Goal: Task Accomplishment & Management: Manage account settings

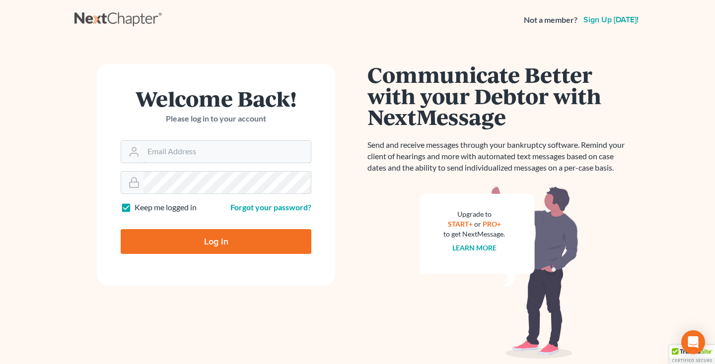
type input "[EMAIL_ADDRESS][DOMAIN_NAME]"
click at [221, 242] on input "Log In" at bounding box center [216, 241] width 191 height 25
type input "Thinking..."
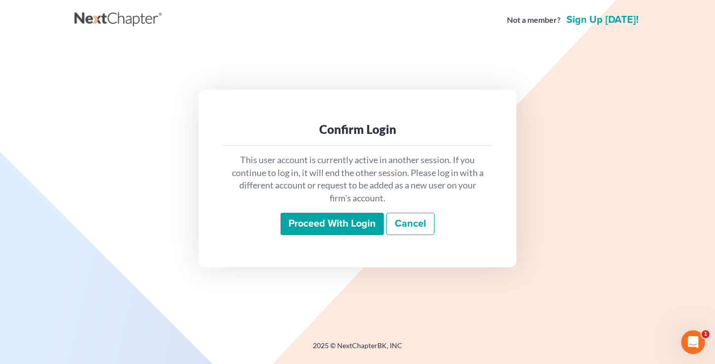
click at [307, 222] on input "Proceed with login" at bounding box center [332, 224] width 103 height 23
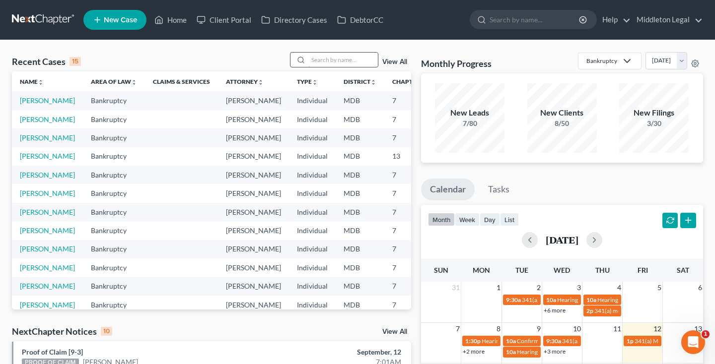
click at [338, 59] on input "search" at bounding box center [343, 60] width 70 height 14
type input "l"
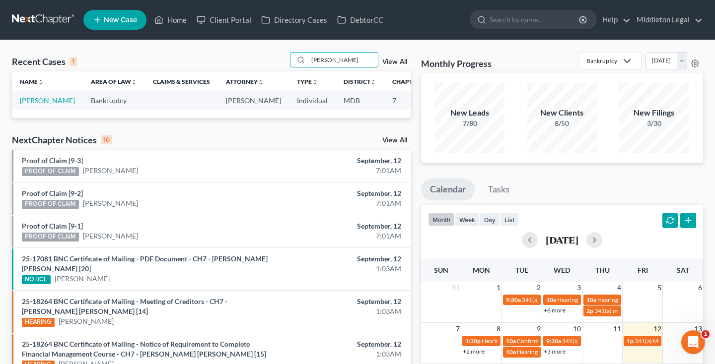
type input "[PERSON_NAME]"
drag, startPoint x: 298, startPoint y: 72, endPoint x: 28, endPoint y: 110, distance: 272.8
click at [28, 105] on link "[PERSON_NAME]" at bounding box center [47, 100] width 55 height 8
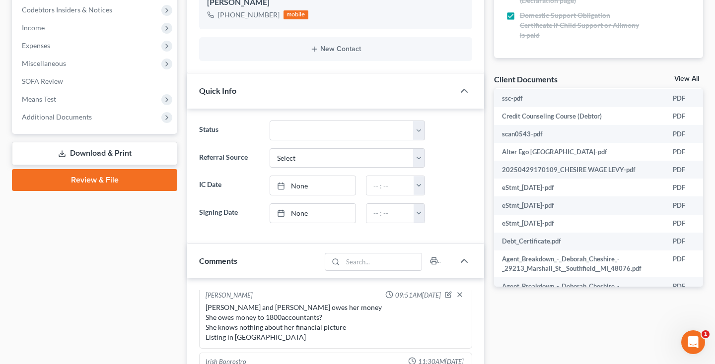
scroll to position [74, 0]
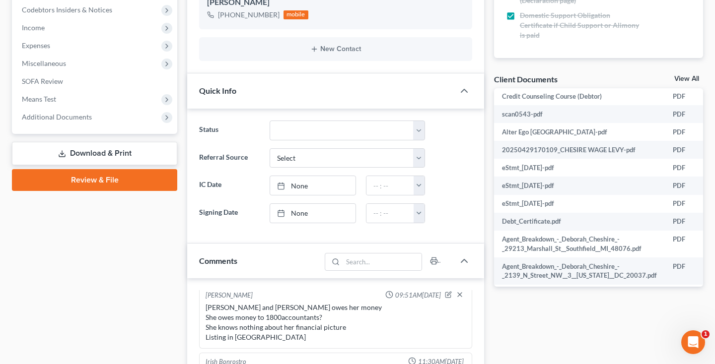
click at [698, 78] on link "View All" at bounding box center [686, 78] width 25 height 7
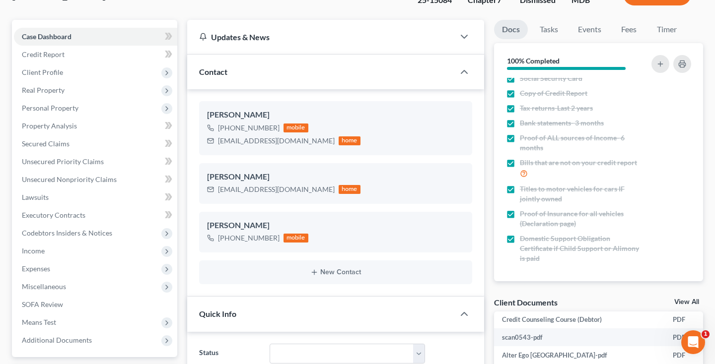
select select "14"
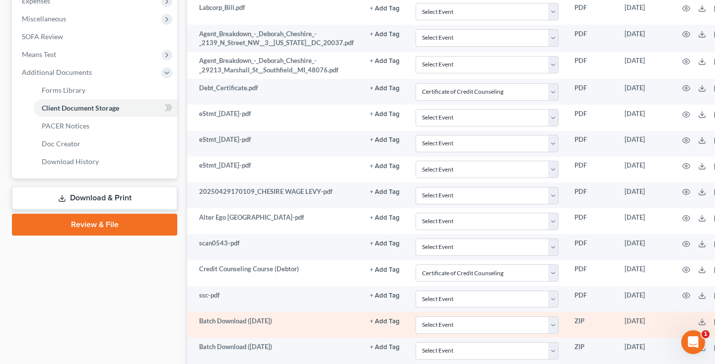
scroll to position [337, 0]
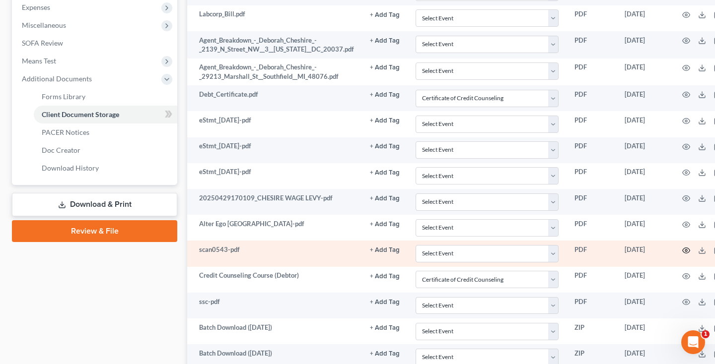
click at [684, 249] on icon "button" at bounding box center [686, 251] width 8 height 8
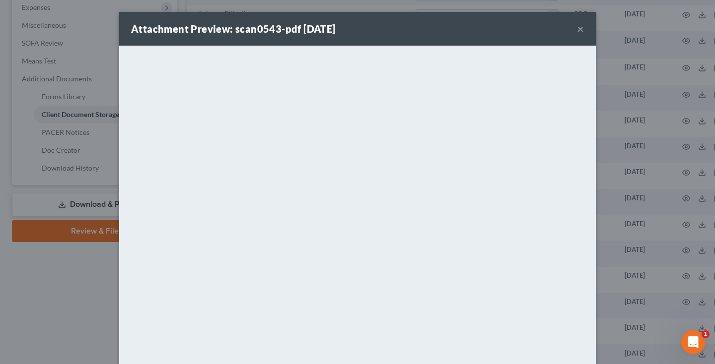
click at [581, 30] on button "×" at bounding box center [580, 29] width 7 height 12
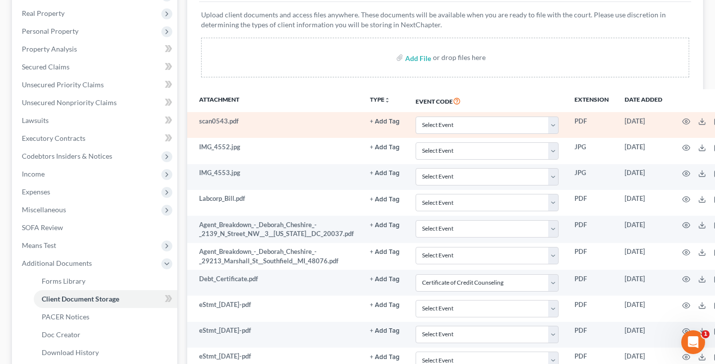
scroll to position [128, 0]
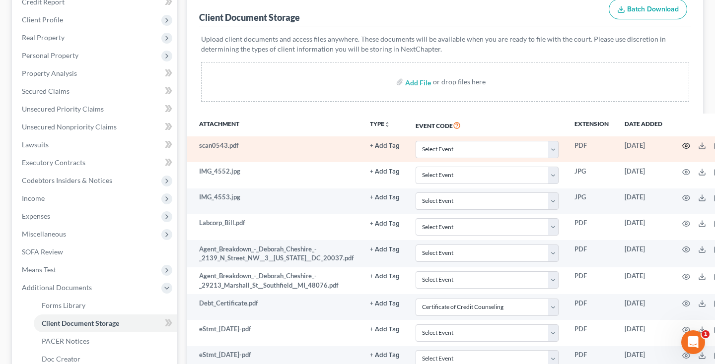
click at [684, 147] on icon "button" at bounding box center [686, 146] width 8 height 8
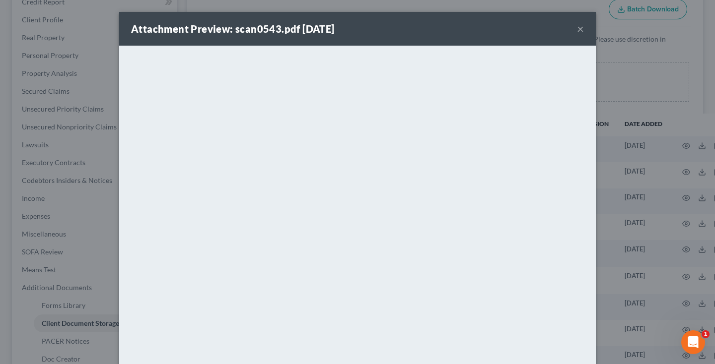
click at [581, 31] on button "×" at bounding box center [580, 29] width 7 height 12
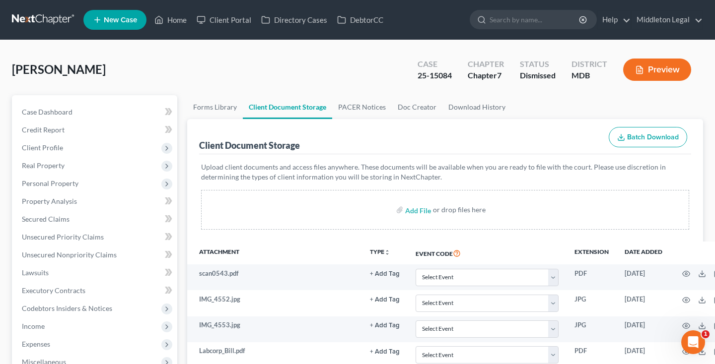
scroll to position [0, 0]
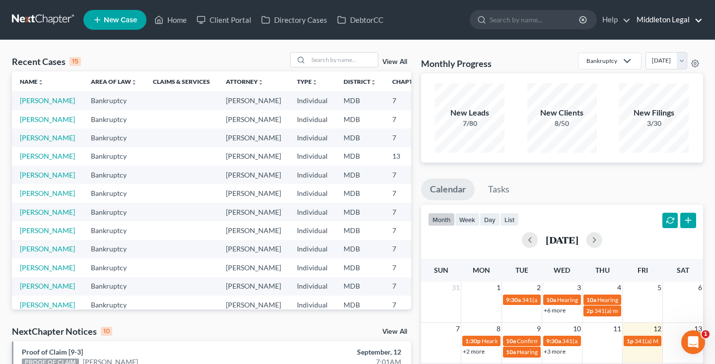
click at [652, 16] on link "Middleton Legal" at bounding box center [667, 20] width 71 height 18
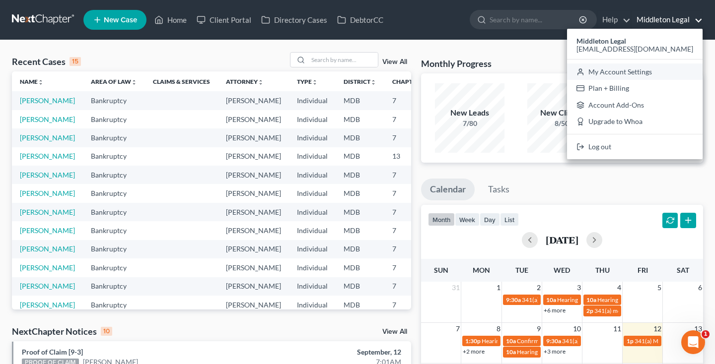
click at [636, 72] on link "My Account Settings" at bounding box center [635, 72] width 136 height 17
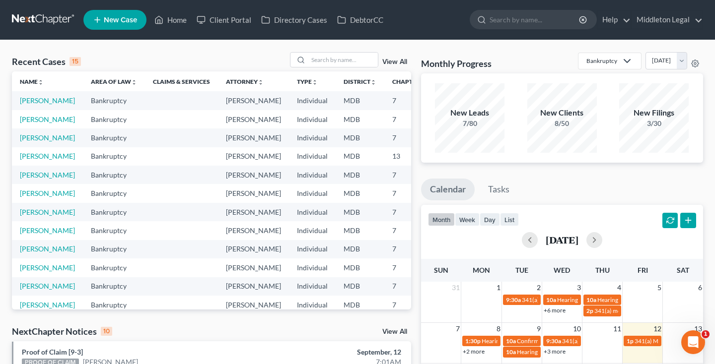
select select "38"
select select "24"
select select "21"
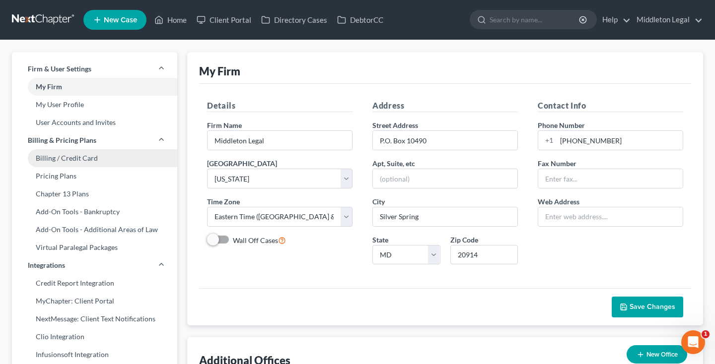
click at [90, 158] on link "Billing / Credit Card" at bounding box center [94, 158] width 165 height 18
select select "21"
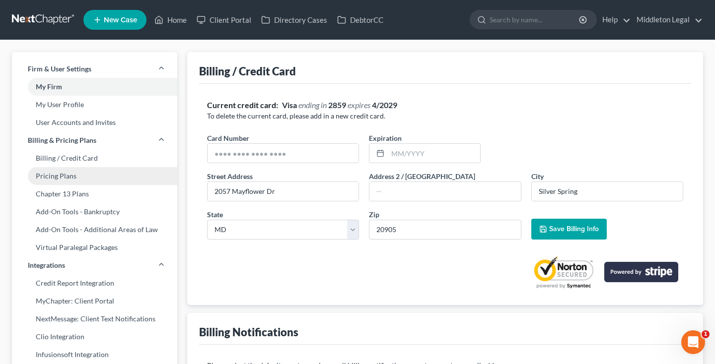
click at [79, 177] on link "Pricing Plans" at bounding box center [94, 176] width 165 height 18
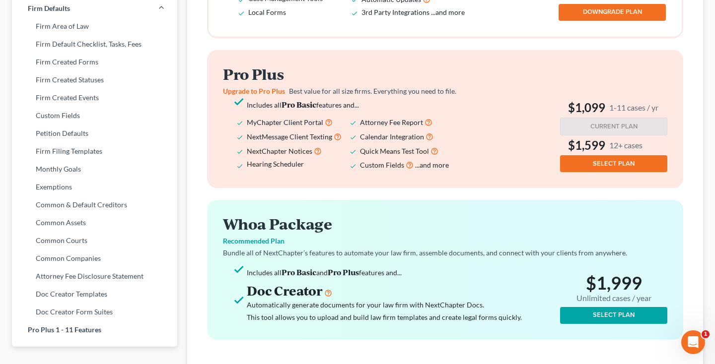
scroll to position [403, 0]
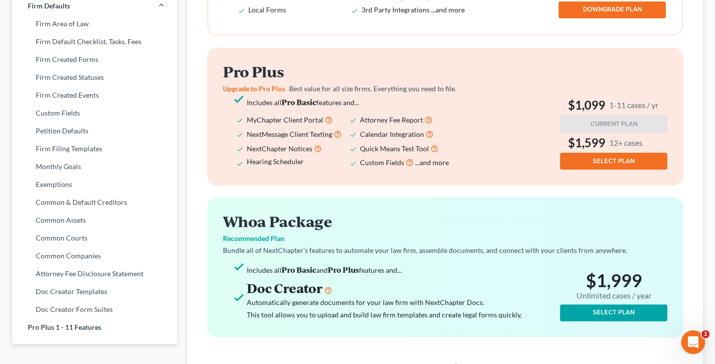
click at [601, 160] on span "SELECT PLAN" at bounding box center [614, 161] width 42 height 8
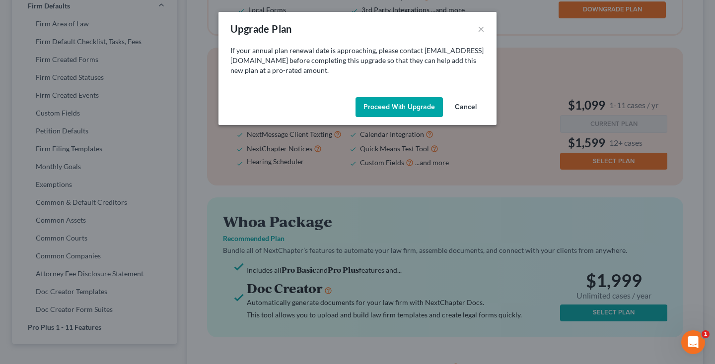
click at [375, 104] on button "Proceed with Upgrade" at bounding box center [399, 107] width 87 height 20
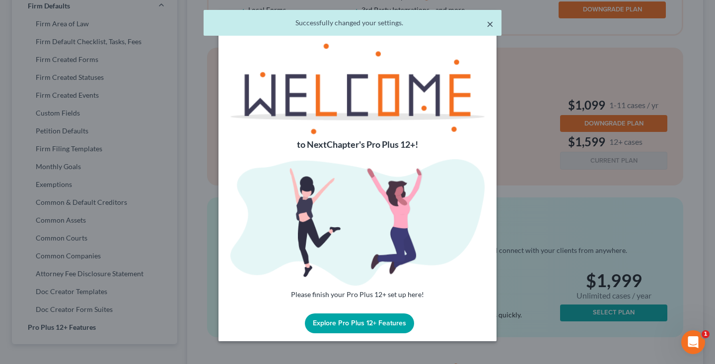
click at [490, 26] on button "×" at bounding box center [490, 24] width 7 height 12
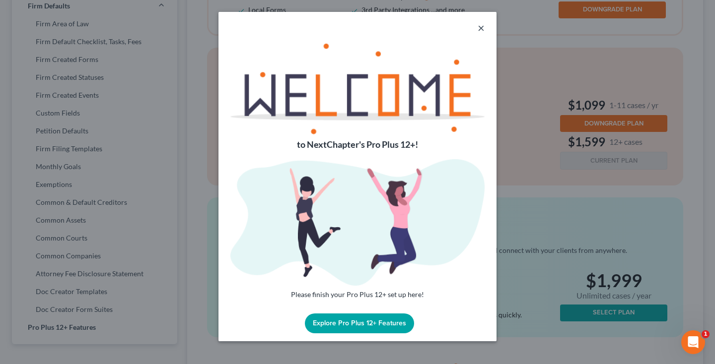
click at [482, 28] on button "×" at bounding box center [481, 28] width 7 height 12
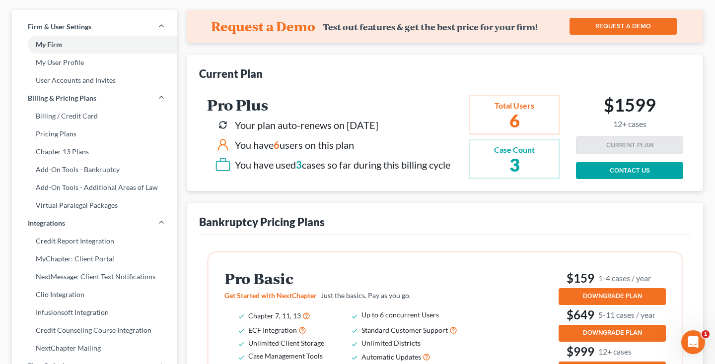
scroll to position [0, 0]
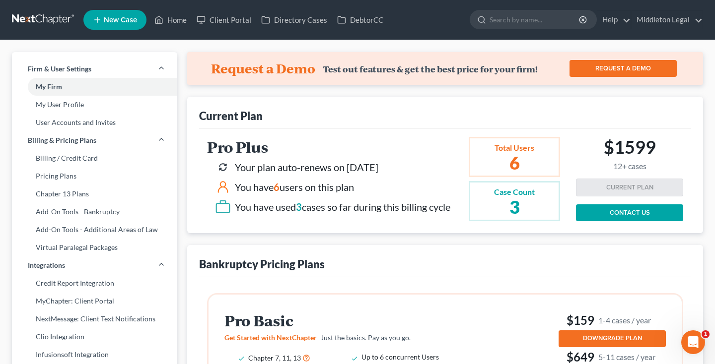
click at [50, 16] on link at bounding box center [44, 20] width 64 height 18
